Goal: Task Accomplishment & Management: Manage account settings

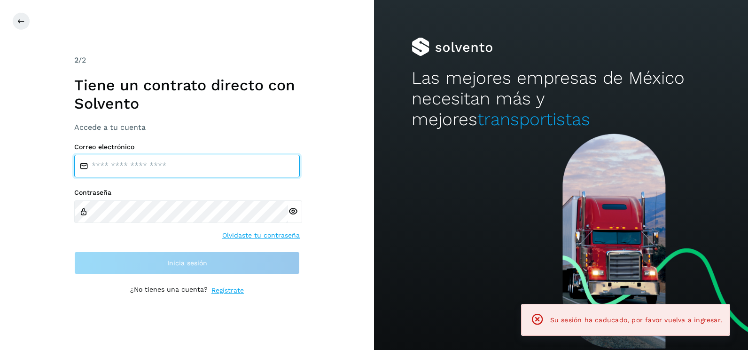
type input "**********"
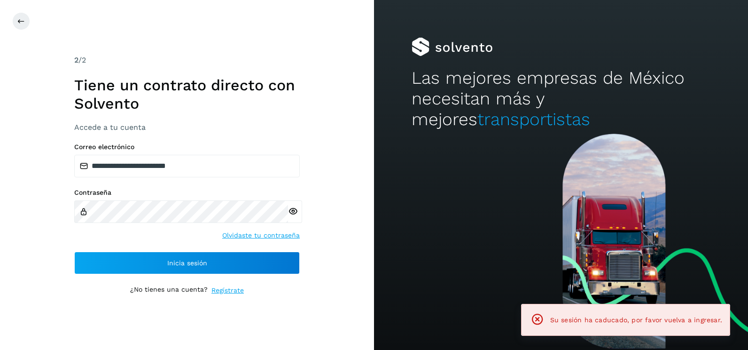
click at [350, 192] on div "**********" at bounding box center [187, 175] width 374 height 350
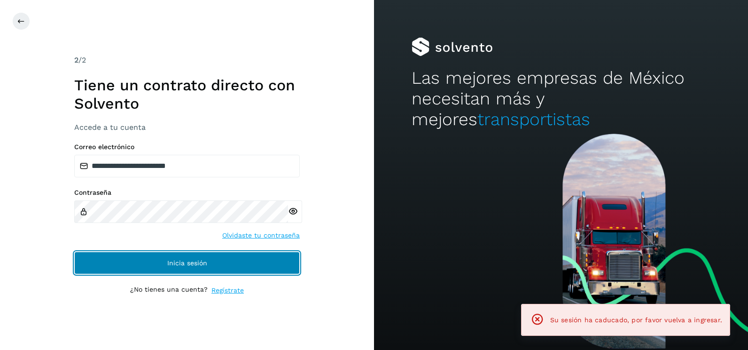
click at [273, 266] on button "Inicia sesión" at bounding box center [187, 262] width 226 height 23
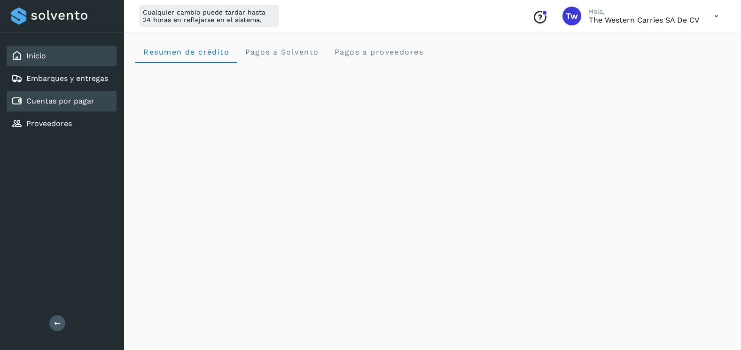
click at [44, 101] on link "Cuentas por pagar" at bounding box center [60, 100] width 68 height 9
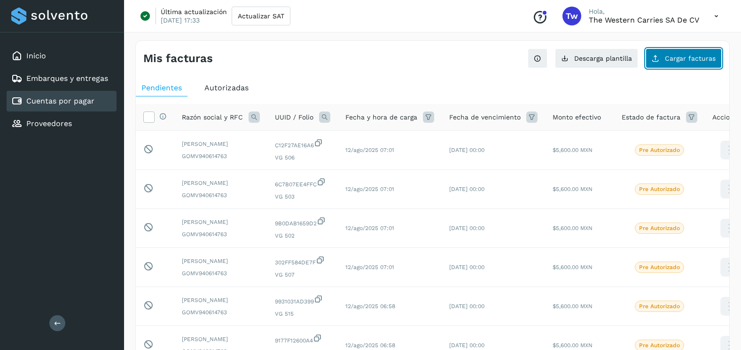
click at [668, 56] on span "Cargar facturas" at bounding box center [690, 58] width 51 height 7
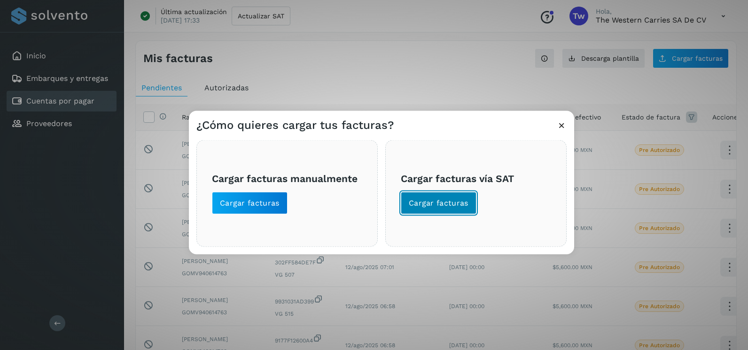
click at [459, 204] on span "Cargar facturas" at bounding box center [439, 203] width 60 height 10
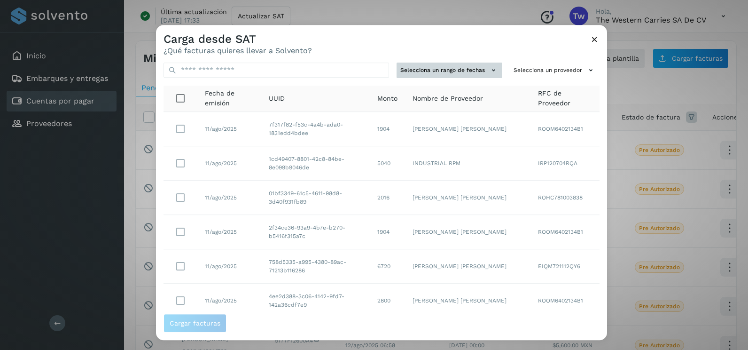
click at [489, 66] on icon at bounding box center [494, 70] width 10 height 10
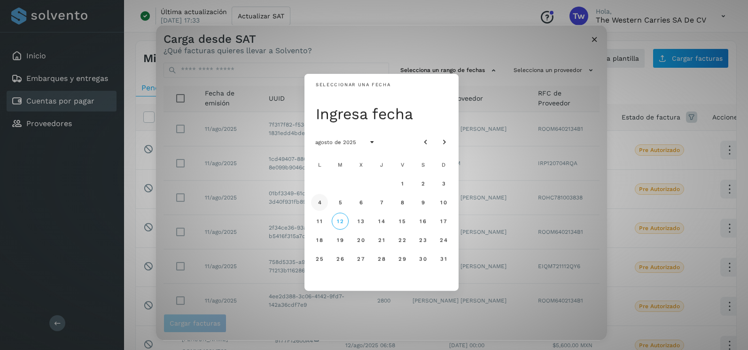
click at [319, 199] on span "4" at bounding box center [319, 202] width 4 height 7
click at [340, 205] on span "5" at bounding box center [340, 202] width 4 height 7
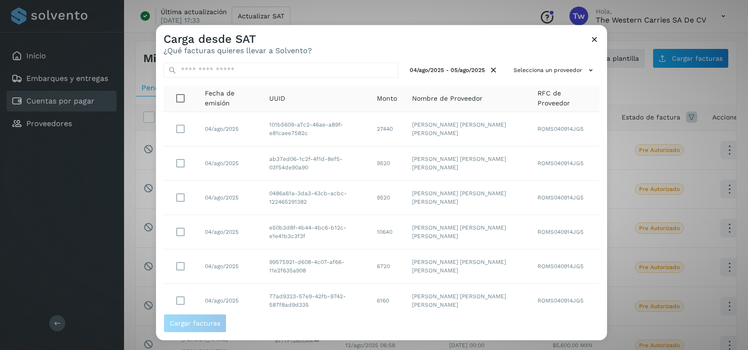
click at [552, 62] on div "04/ago/2025 - 05/ago/2025 Selecciona un proveedor Fecha de emisión UUID Monto N…" at bounding box center [381, 184] width 451 height 258
click at [552, 67] on button "Selecciona un proveedor" at bounding box center [555, 71] width 90 height 16
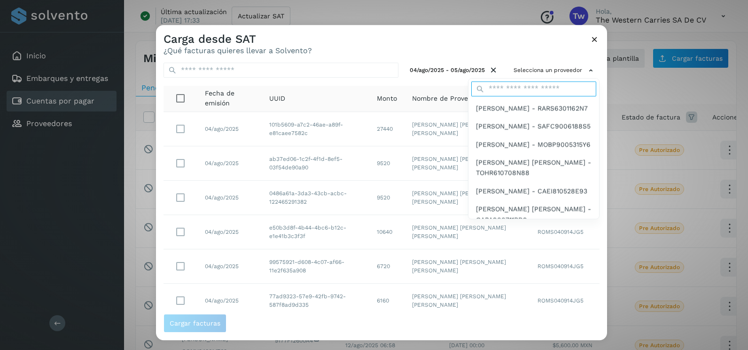
click at [562, 84] on input "text" at bounding box center [533, 88] width 125 height 15
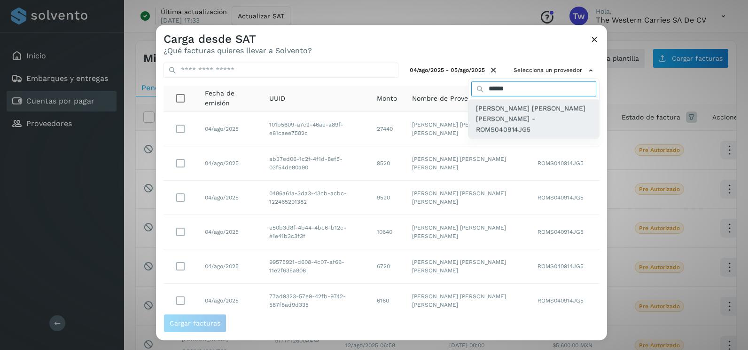
type input "******"
click at [520, 116] on span "SERGIO DAVID ROJAS MOTE - ROMS040914JG5" at bounding box center [534, 118] width 116 height 31
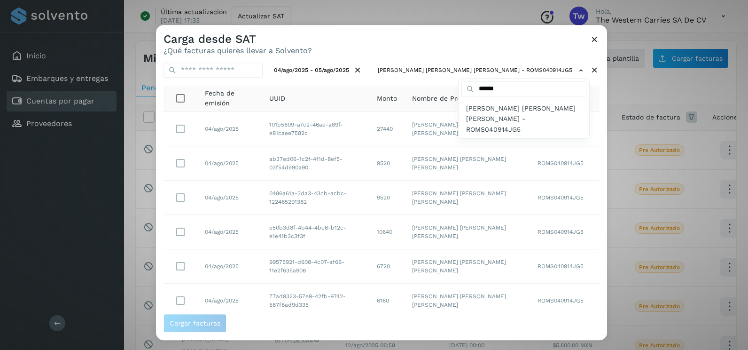
click at [592, 242] on div at bounding box center [530, 200] width 748 height 350
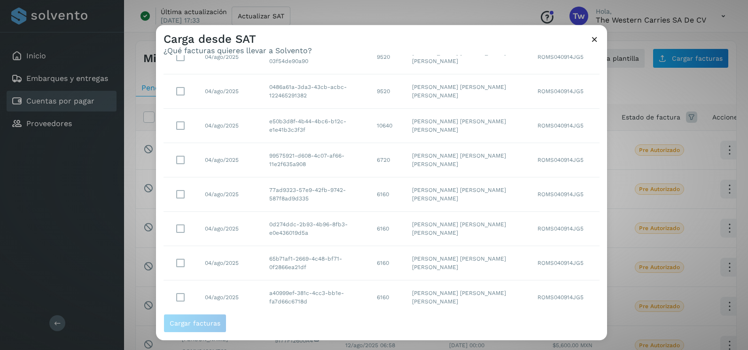
scroll to position [167, 0]
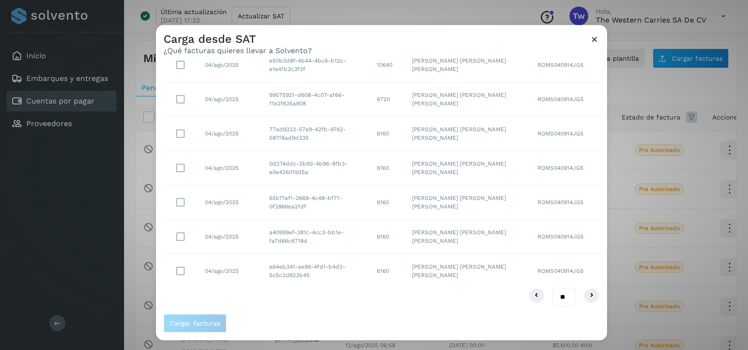
click at [555, 295] on select "** ** **" at bounding box center [564, 297] width 24 height 18
select select "**"
click at [552, 288] on select "** ** **" at bounding box center [564, 297] width 24 height 18
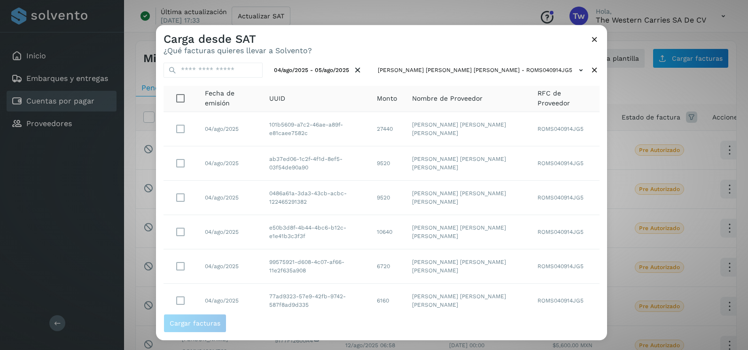
click at [582, 169] on td "ROMS040914JG5" at bounding box center [565, 163] width 70 height 34
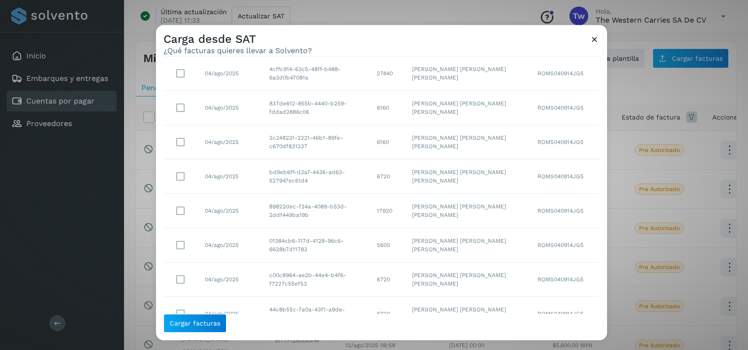
scroll to position [476, 0]
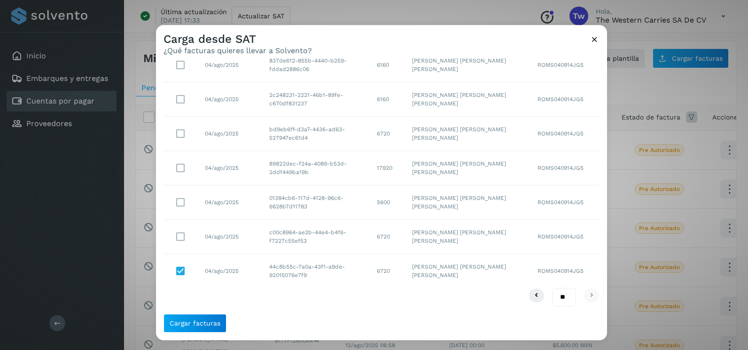
click at [156, 228] on div "04/ago/2025 - 05/ago/2025 SERGIO DAVID ROJAS MOTE - ROMS040914JG5 Fecha de emis…" at bounding box center [381, 184] width 451 height 258
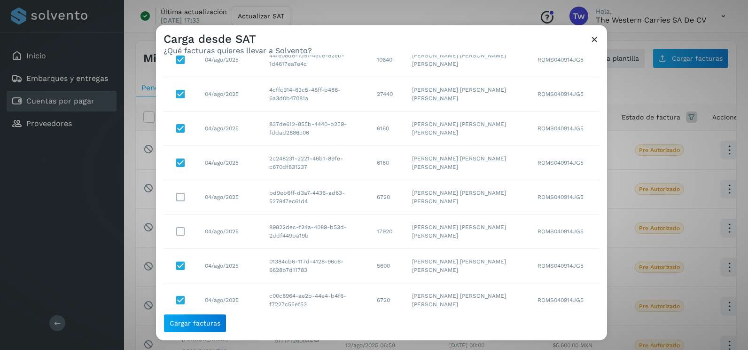
scroll to position [429, 0]
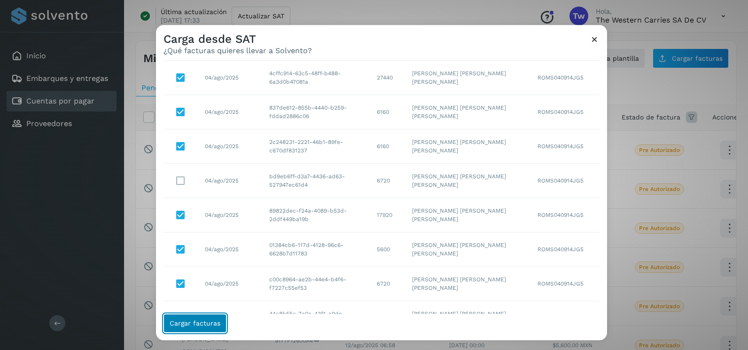
click at [213, 329] on button "Cargar facturas" at bounding box center [195, 322] width 63 height 19
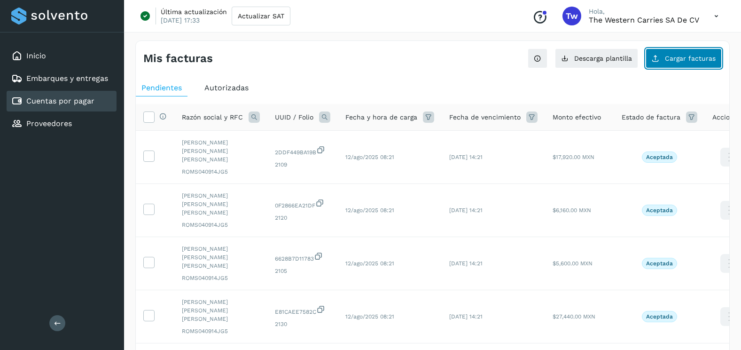
click at [662, 60] on button "Cargar facturas" at bounding box center [684, 58] width 76 height 20
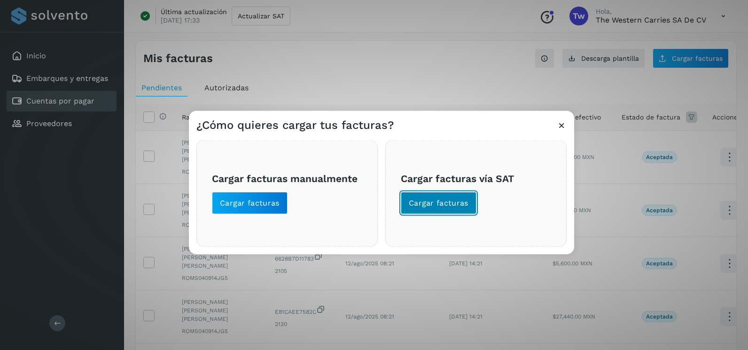
click at [451, 203] on span "Cargar facturas" at bounding box center [439, 203] width 60 height 10
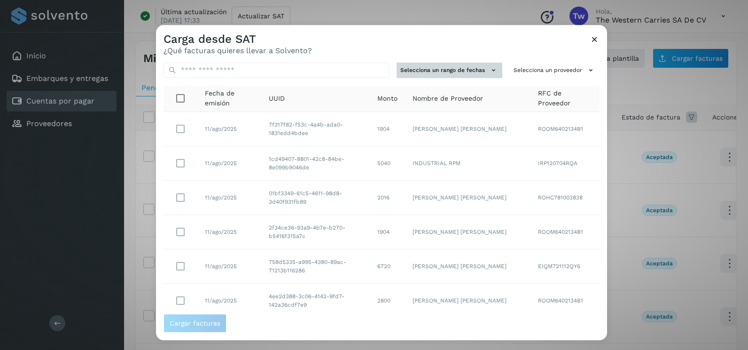
click at [432, 71] on button "Selecciona un rango de fechas" at bounding box center [450, 71] width 106 height 16
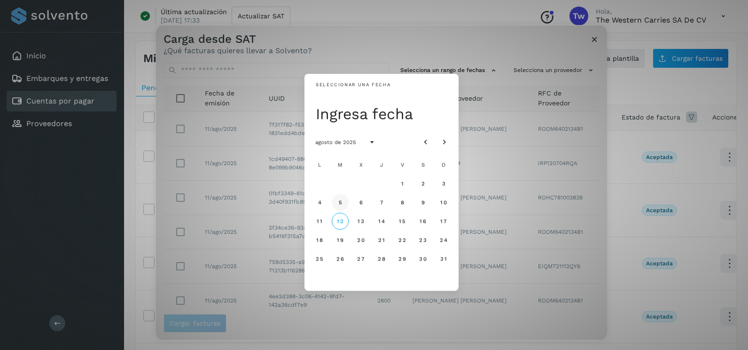
click at [341, 201] on span "5" at bounding box center [340, 202] width 4 height 7
click at [358, 202] on button "6" at bounding box center [360, 202] width 17 height 17
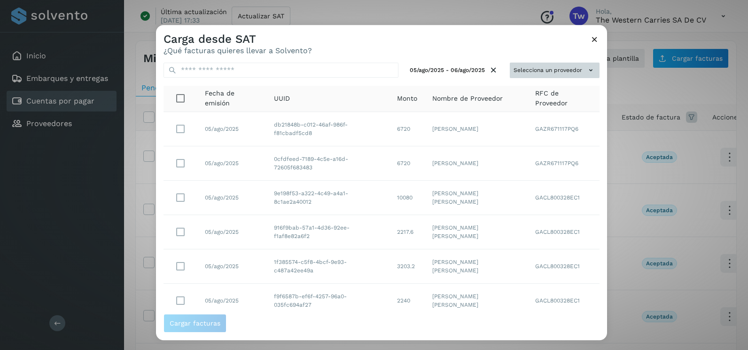
click at [557, 64] on button "Selecciona un proveedor" at bounding box center [555, 71] width 90 height 16
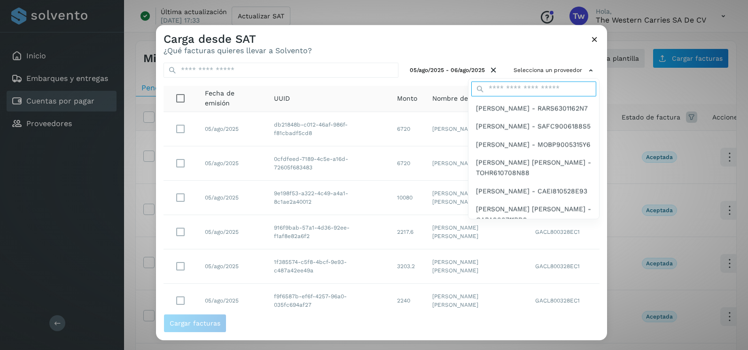
drag, startPoint x: 533, startPoint y: 86, endPoint x: 531, endPoint y: 90, distance: 5.1
click at [533, 86] on input "text" at bounding box center [533, 88] width 125 height 15
type input "******"
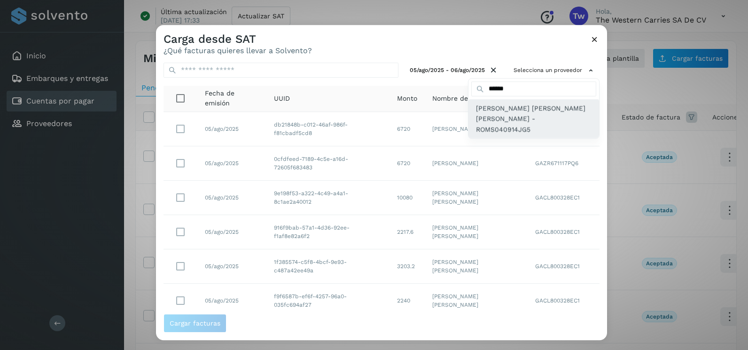
click at [515, 127] on div "SERGIO DAVID ROJAS MOTE - ROMS040914JG5" at bounding box center [534, 118] width 131 height 39
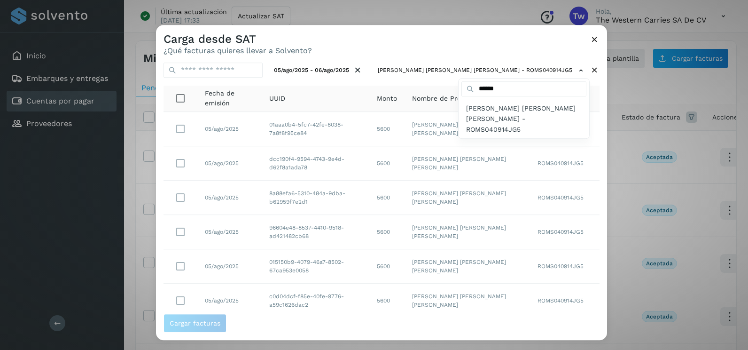
click at [515, 127] on div "SERGIO DAVID ROJAS MOTE - ROMS040914JG5" at bounding box center [524, 118] width 131 height 39
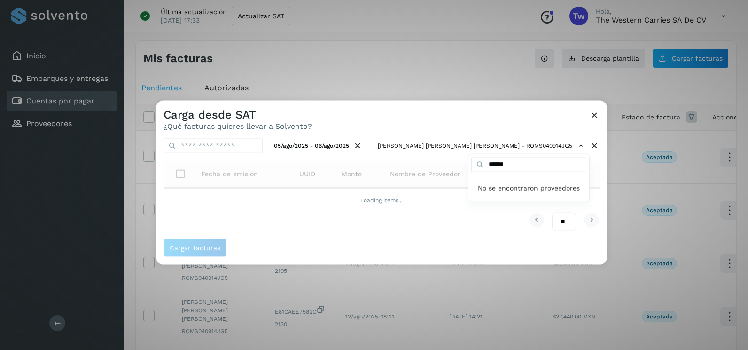
click at [597, 167] on div at bounding box center [530, 276] width 748 height 350
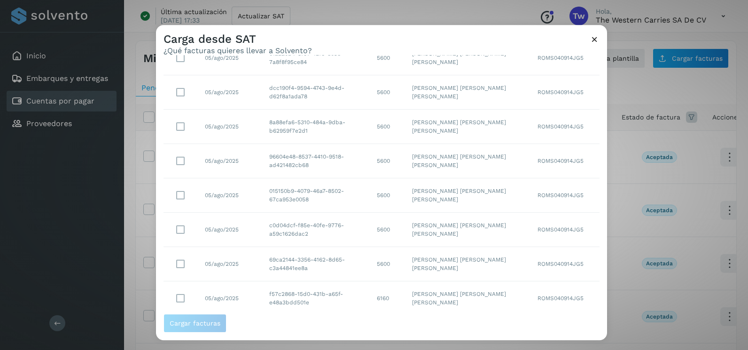
scroll to position [167, 0]
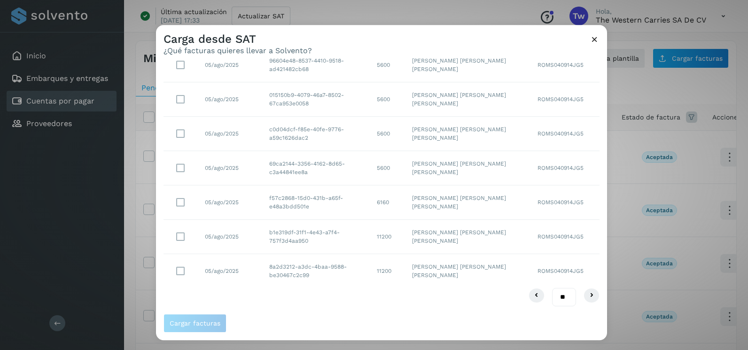
click at [555, 297] on select "** ** **" at bounding box center [564, 297] width 24 height 18
select select "**"
click at [552, 288] on select "** ** **" at bounding box center [564, 297] width 24 height 18
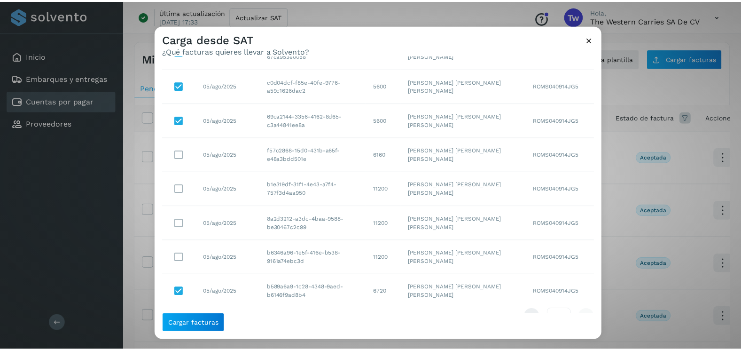
scroll to position [235, 0]
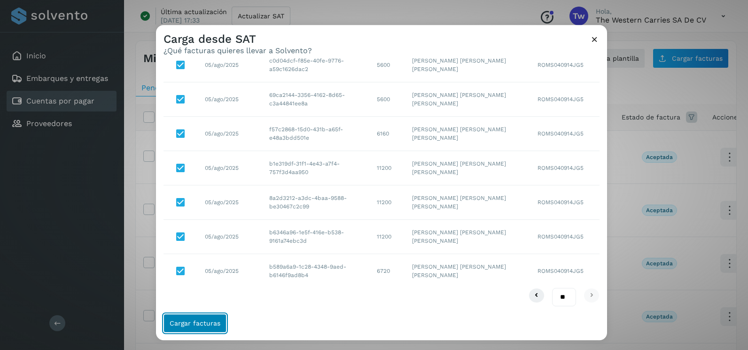
click at [202, 328] on button "Cargar facturas" at bounding box center [195, 322] width 63 height 19
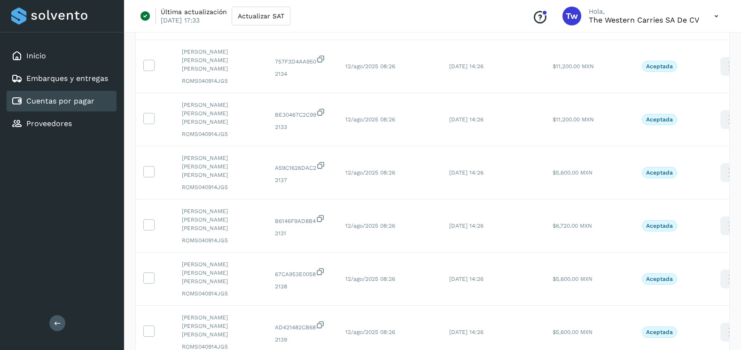
scroll to position [314, 0]
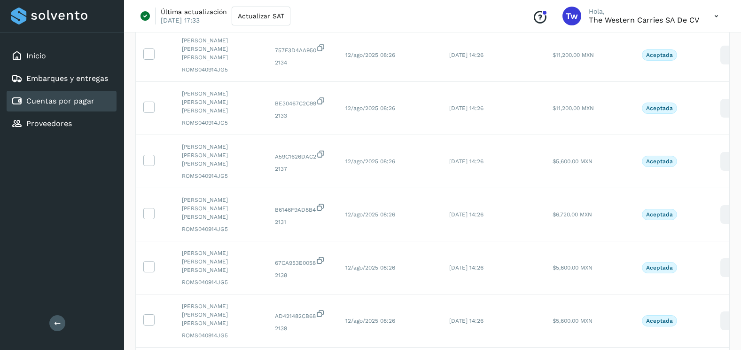
select select "**"
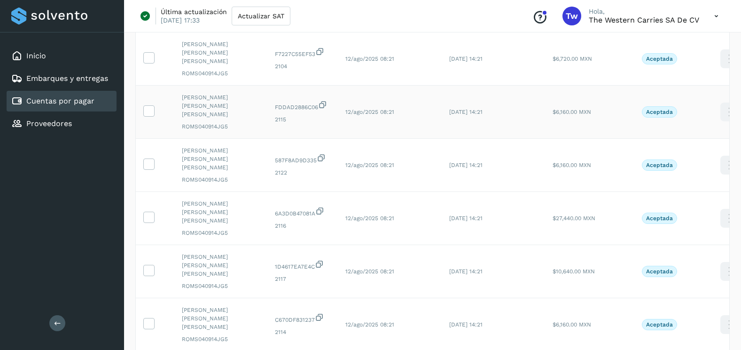
scroll to position [1207, 0]
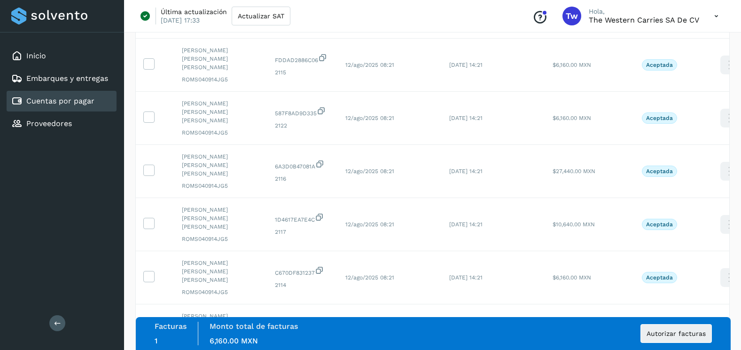
drag, startPoint x: 148, startPoint y: 151, endPoint x: 148, endPoint y: 141, distance: 9.4
drag, startPoint x: 149, startPoint y: 108, endPoint x: 149, endPoint y: 95, distance: 12.7
click at [149, 304] on td at bounding box center [155, 330] width 39 height 53
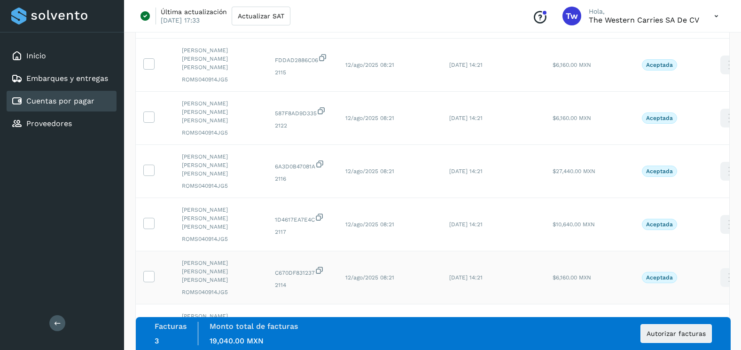
drag, startPoint x: 149, startPoint y: 95, endPoint x: 147, endPoint y: 68, distance: 27.3
click at [147, 251] on td at bounding box center [155, 277] width 39 height 53
click at [147, 324] on icon at bounding box center [149, 329] width 10 height 10
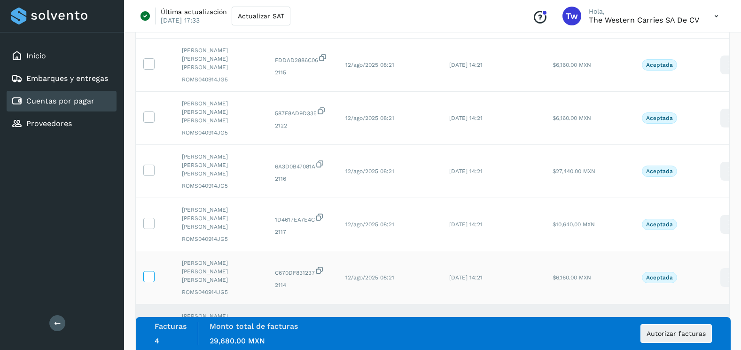
click at [148, 271] on label at bounding box center [148, 276] width 11 height 11
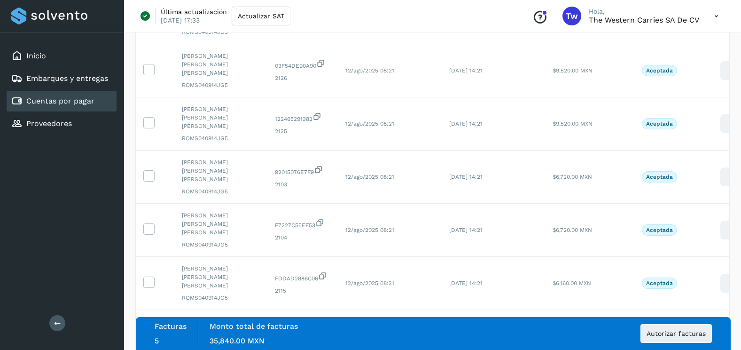
scroll to position [972, 0]
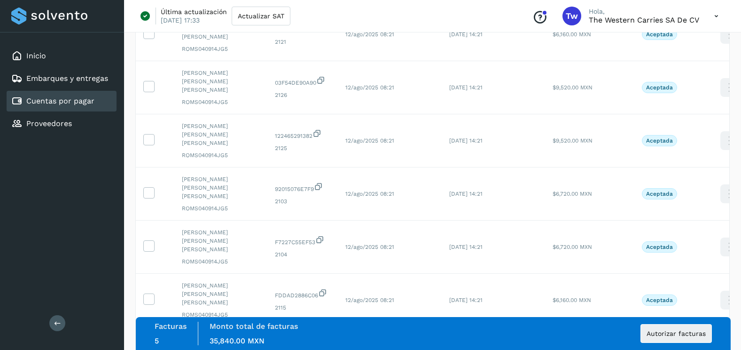
click at [147, 346] on icon at bounding box center [149, 351] width 10 height 10
click at [149, 293] on icon at bounding box center [149, 298] width 10 height 10
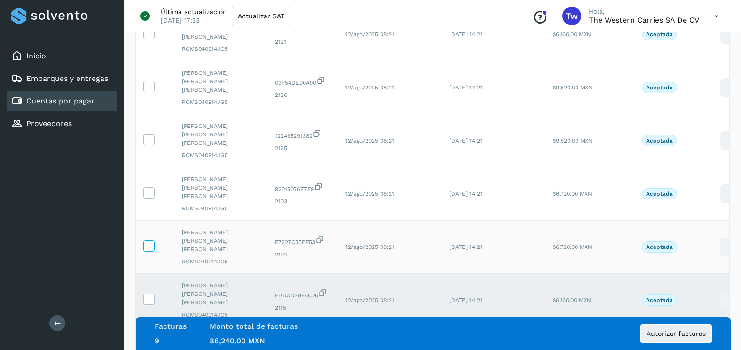
click at [150, 240] on label at bounding box center [148, 245] width 11 height 11
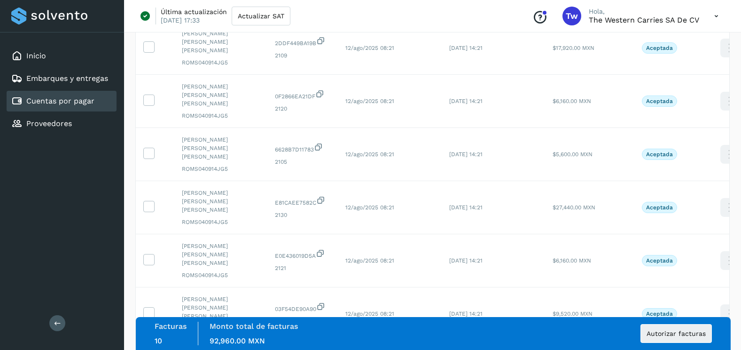
scroll to position [737, 0]
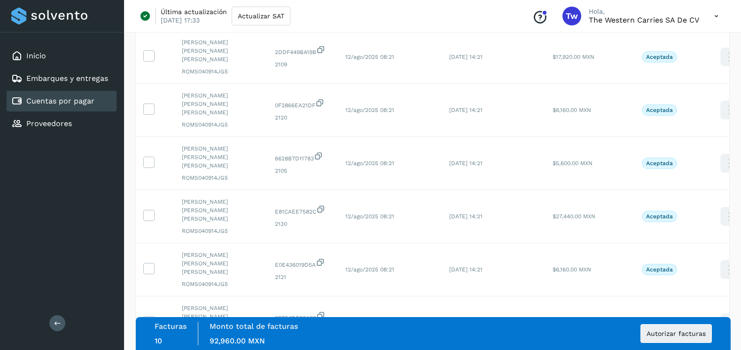
drag, startPoint x: 153, startPoint y: 223, endPoint x: 149, endPoint y: 218, distance: 7.0
click at [148, 316] on icon at bounding box center [149, 321] width 10 height 10
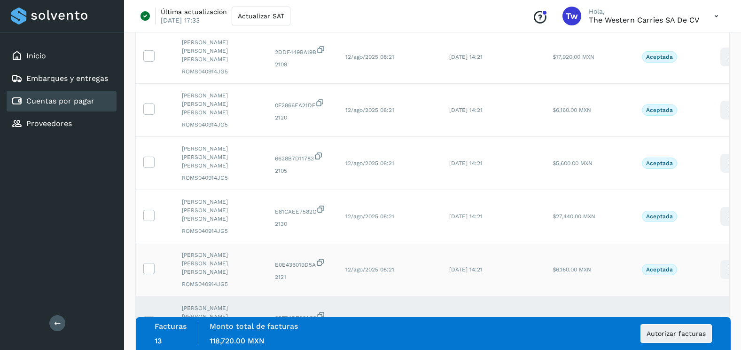
click at [152, 243] on td at bounding box center [155, 269] width 39 height 53
click at [152, 263] on icon at bounding box center [149, 268] width 10 height 10
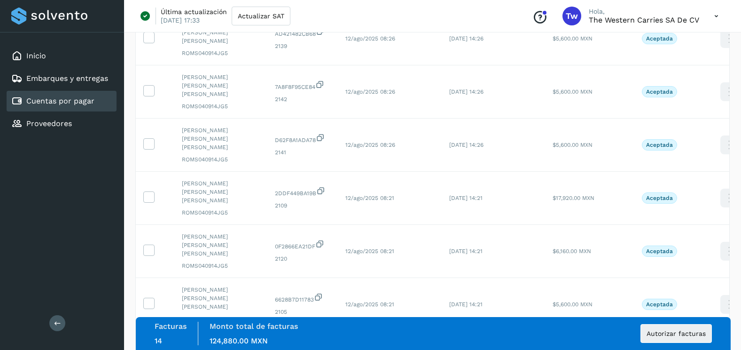
scroll to position [549, 0]
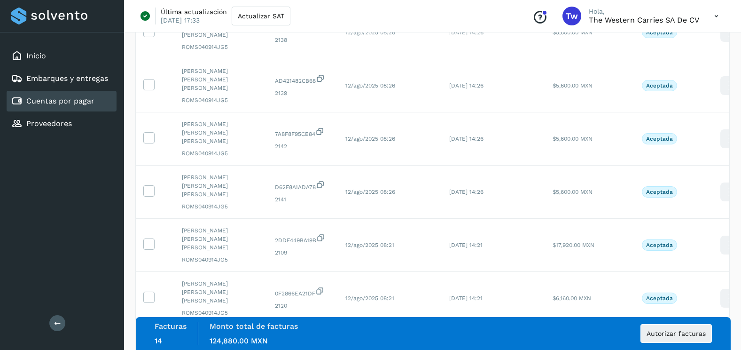
click at [151, 344] on icon at bounding box center [149, 349] width 10 height 10
click at [153, 291] on icon at bounding box center [149, 296] width 10 height 10
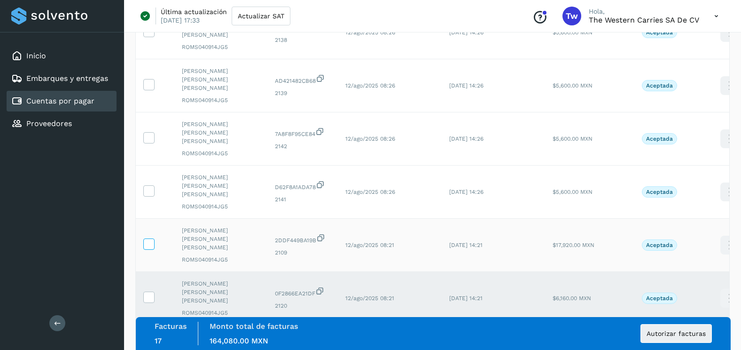
click at [149, 238] on icon at bounding box center [149, 243] width 10 height 10
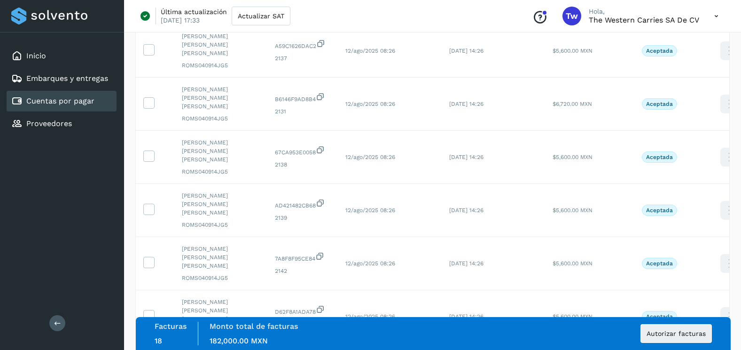
scroll to position [408, 0]
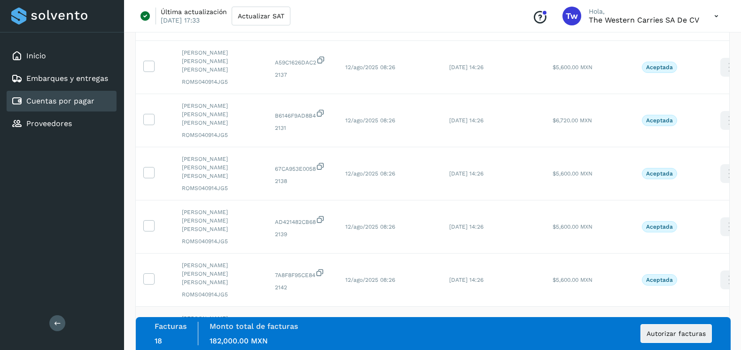
click at [144, 326] on icon at bounding box center [149, 331] width 10 height 10
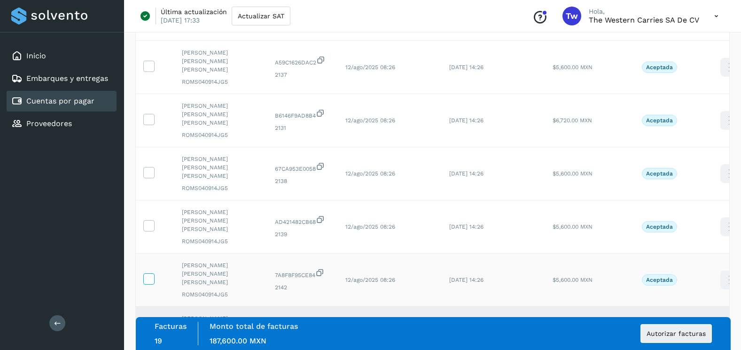
click at [150, 273] on icon at bounding box center [149, 278] width 10 height 10
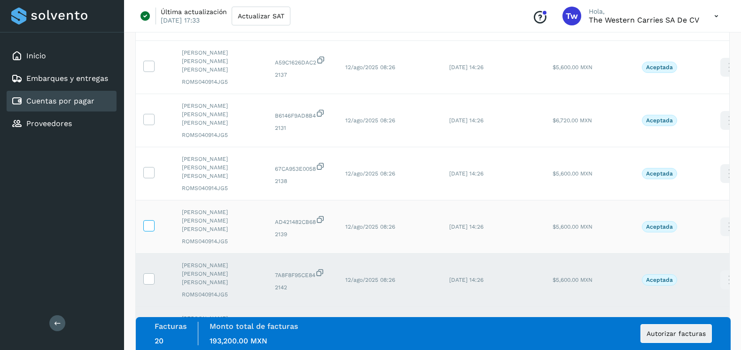
click at [148, 220] on icon at bounding box center [149, 225] width 10 height 10
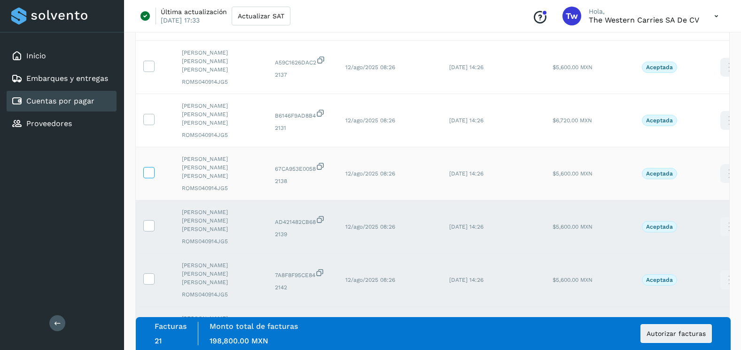
click at [151, 167] on icon at bounding box center [149, 172] width 10 height 10
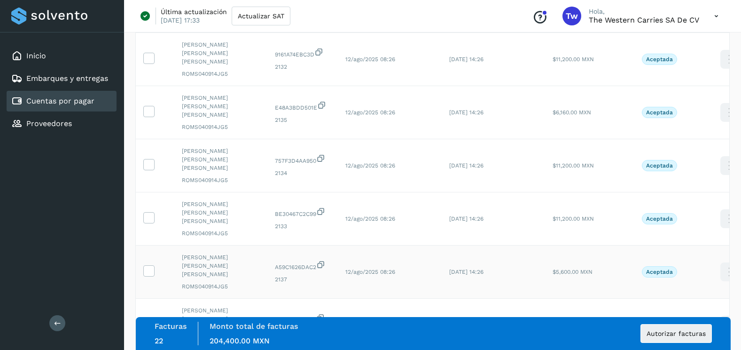
scroll to position [220, 0]
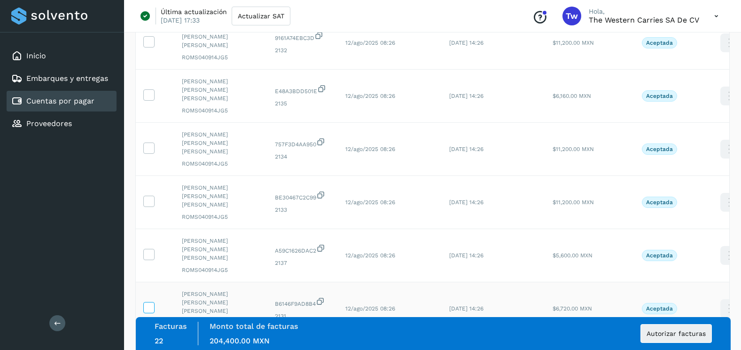
click at [153, 302] on icon at bounding box center [149, 307] width 10 height 10
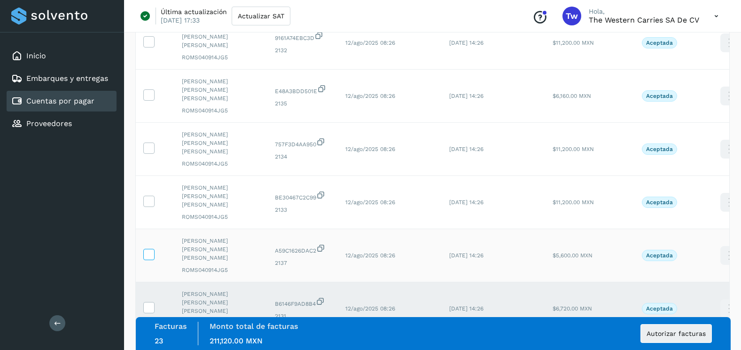
click at [149, 249] on icon at bounding box center [149, 254] width 10 height 10
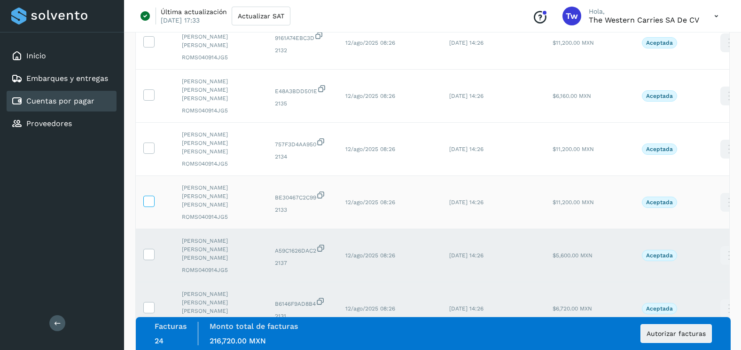
click at [147, 195] on icon at bounding box center [149, 200] width 10 height 10
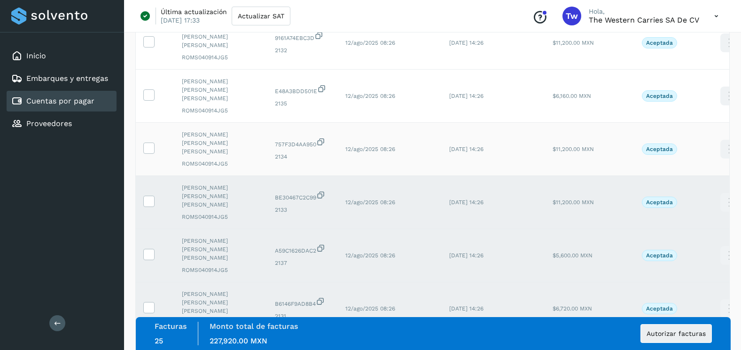
click at [143, 123] on td at bounding box center [155, 149] width 39 height 53
click at [149, 142] on icon at bounding box center [149, 147] width 10 height 10
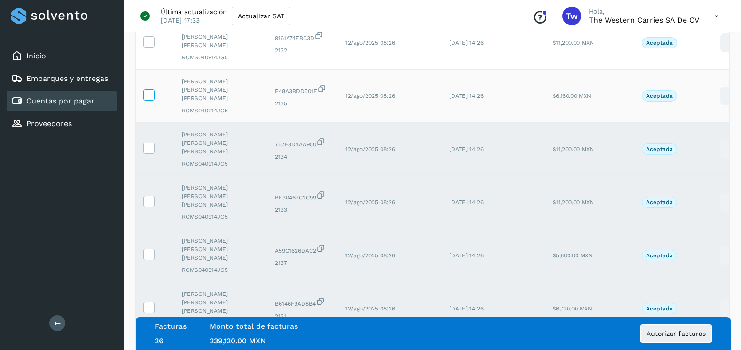
click at [148, 89] on icon at bounding box center [149, 94] width 10 height 10
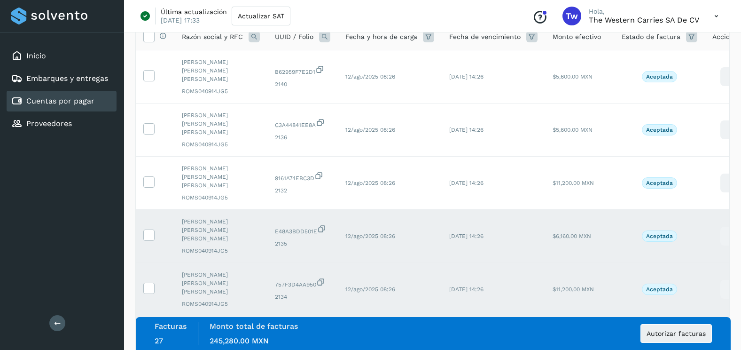
scroll to position [79, 0]
click at [151, 177] on icon at bounding box center [149, 182] width 10 height 10
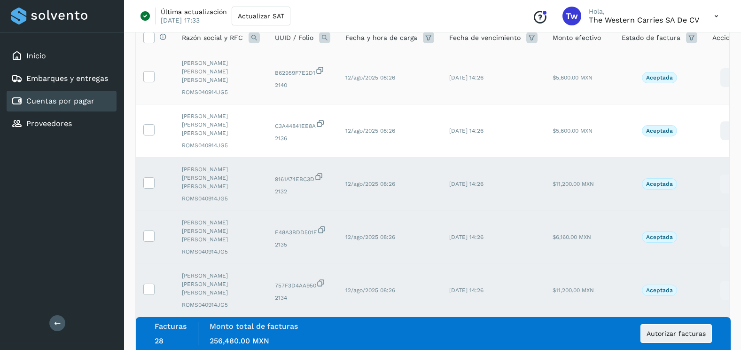
drag, startPoint x: 151, startPoint y: 117, endPoint x: 154, endPoint y: 80, distance: 37.7
click at [151, 124] on icon at bounding box center [149, 129] width 10 height 10
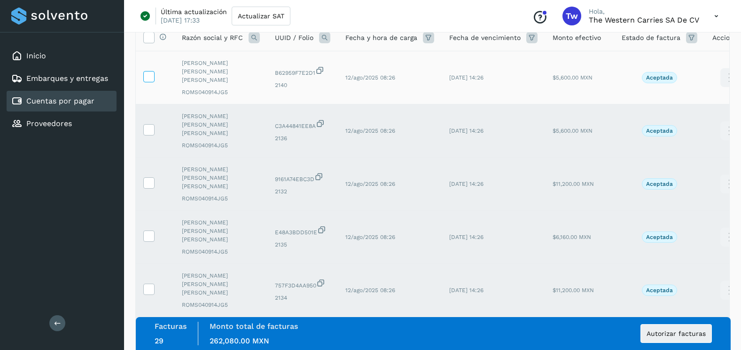
click at [153, 77] on span at bounding box center [149, 78] width 10 height 7
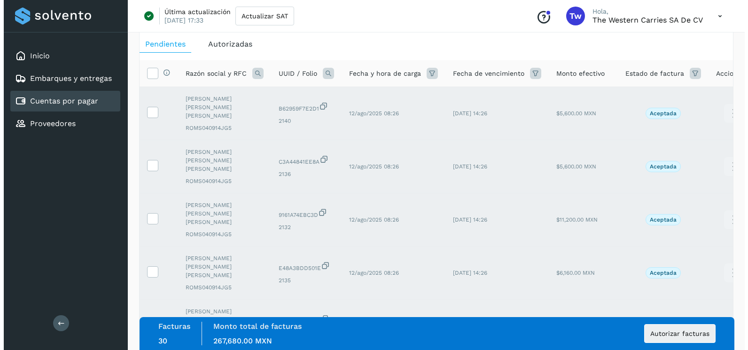
scroll to position [0, 0]
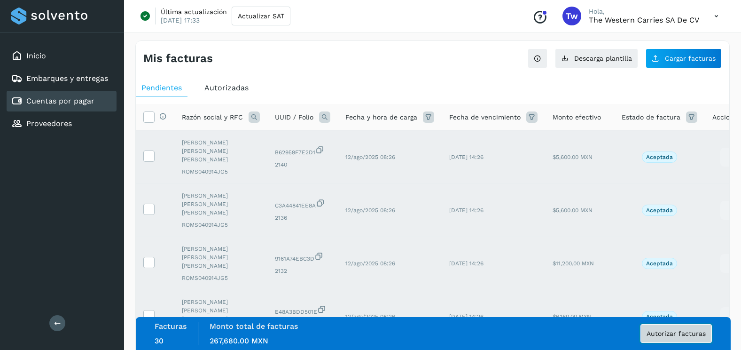
click at [698, 335] on span "Autorizar facturas" at bounding box center [676, 333] width 59 height 7
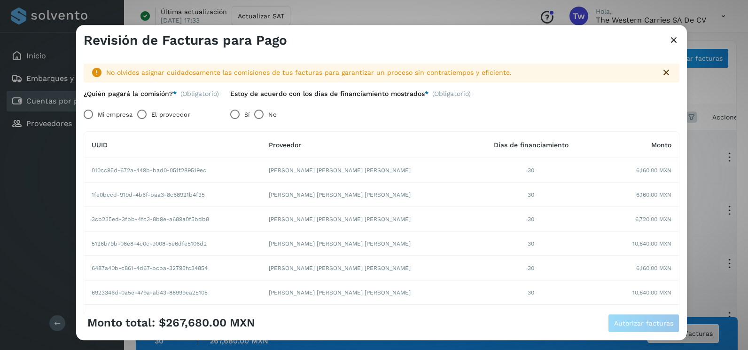
click at [161, 112] on label "El proveedor" at bounding box center [170, 114] width 39 height 19
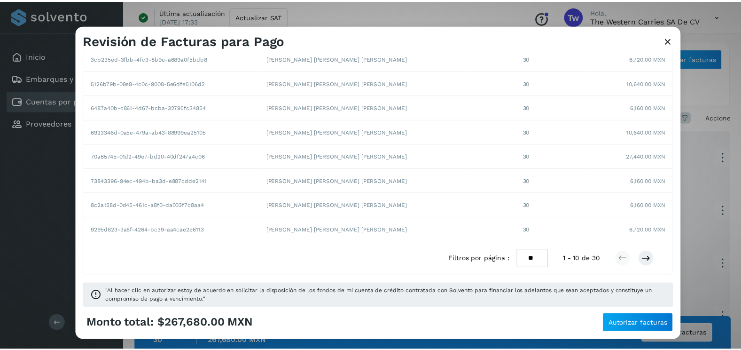
scroll to position [162, 0]
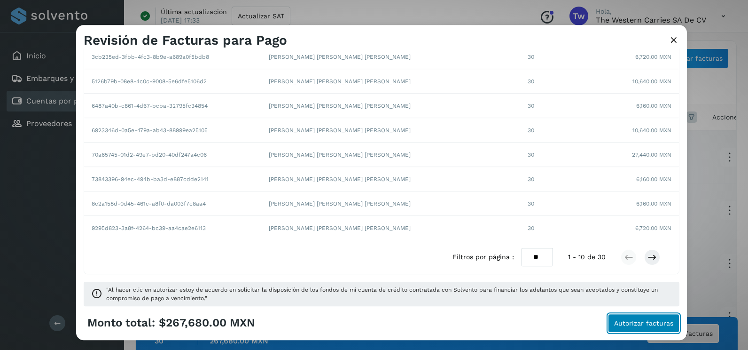
click at [633, 328] on button "Autorizar facturas" at bounding box center [643, 322] width 71 height 19
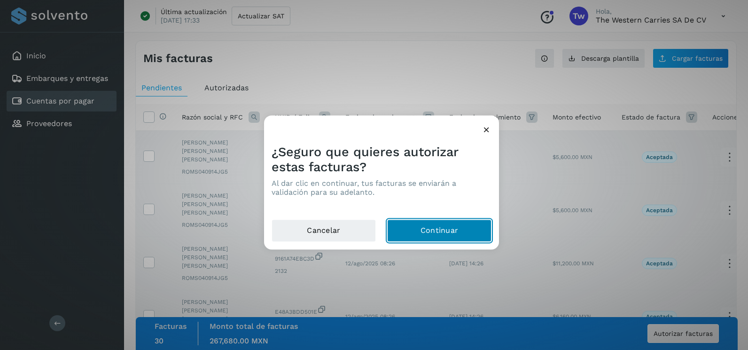
click at [470, 234] on button "Continuar" at bounding box center [439, 230] width 104 height 23
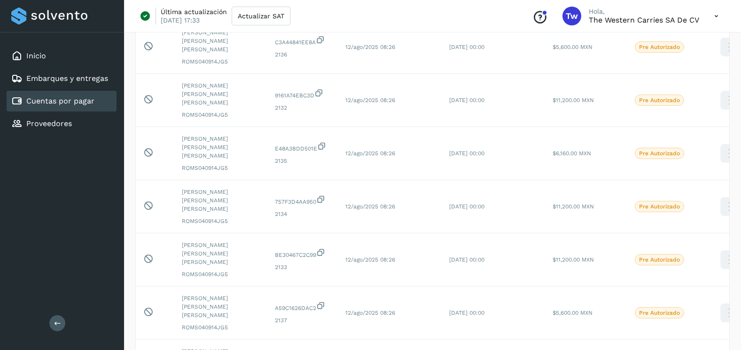
scroll to position [0, 0]
